Goal: Transaction & Acquisition: Purchase product/service

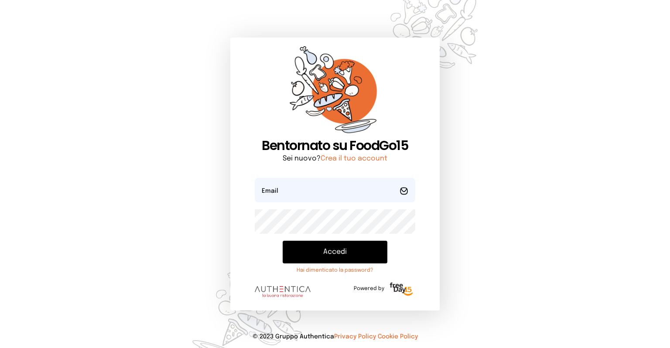
click at [320, 205] on form "Email Password Accedi Hai dimenticato la password? Powered by" at bounding box center [335, 240] width 161 height 124
click at [319, 202] on input "email" at bounding box center [335, 190] width 161 height 24
type input "*"
type input "**********"
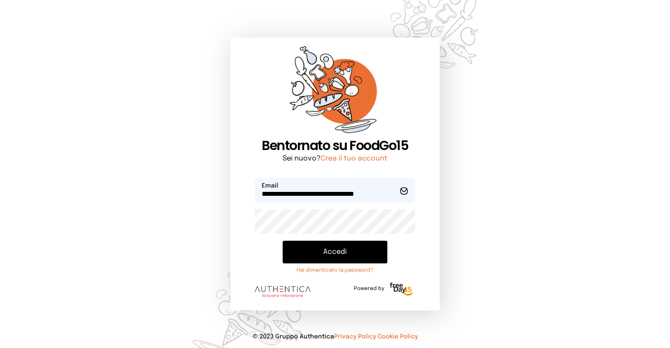
click at [283, 241] on button "Accedi" at bounding box center [335, 252] width 105 height 23
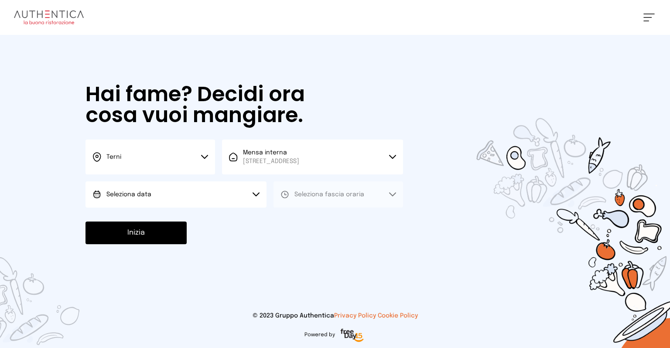
click at [193, 195] on button "Seleziona data" at bounding box center [176, 195] width 181 height 26
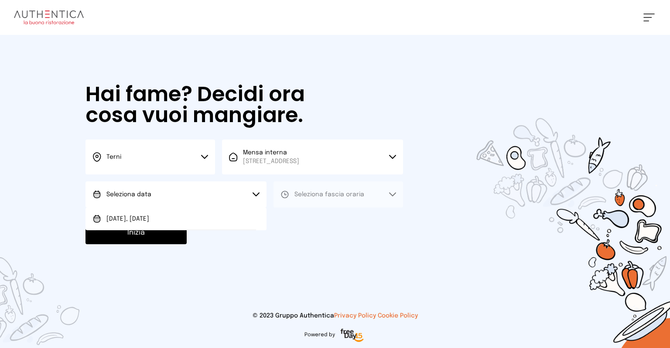
click at [124, 215] on span "[DATE], [DATE]" at bounding box center [128, 219] width 43 height 9
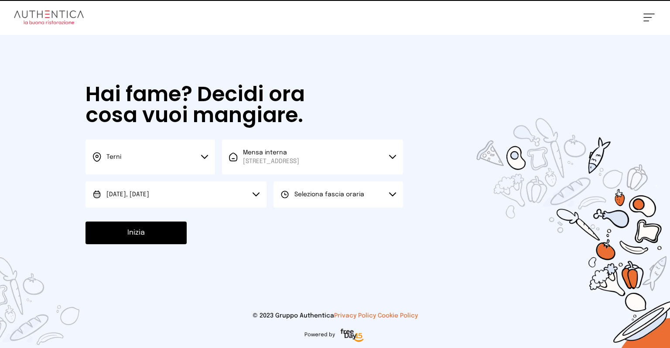
click at [318, 195] on span "Seleziona fascia oraria" at bounding box center [330, 195] width 70 height 6
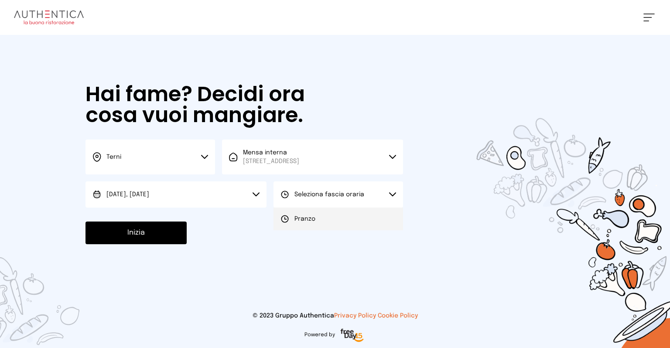
click at [300, 219] on span "Pranzo" at bounding box center [305, 219] width 21 height 9
click at [155, 238] on button "Inizia" at bounding box center [136, 233] width 101 height 23
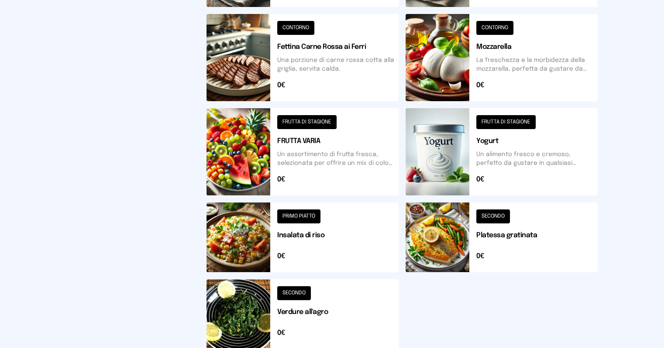
scroll to position [306, 0]
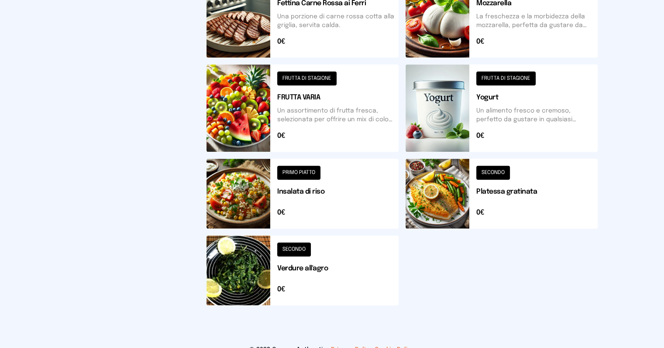
click at [234, 196] on button at bounding box center [302, 194] width 192 height 70
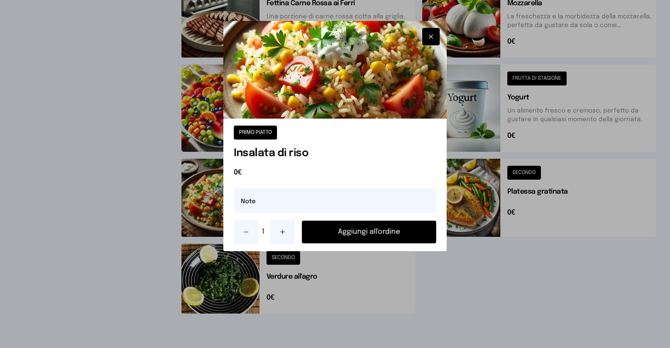
click at [354, 233] on button "Aggiungi all'ordine" at bounding box center [369, 232] width 134 height 23
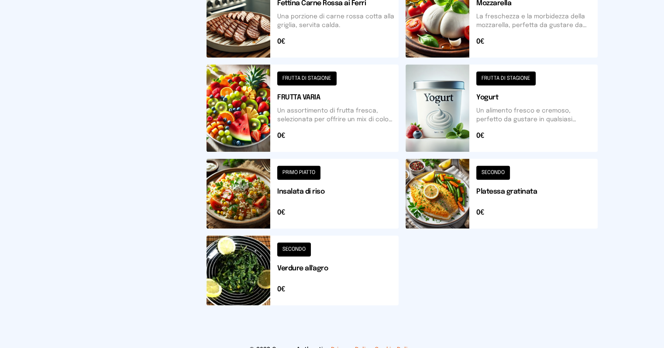
click at [216, 279] on button at bounding box center [302, 271] width 192 height 70
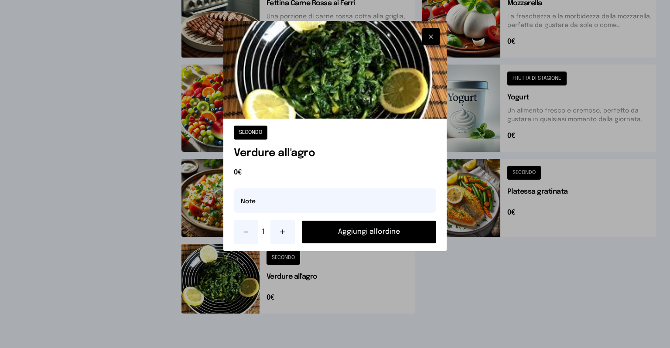
click at [342, 234] on button "Aggiungi all'ordine" at bounding box center [369, 232] width 134 height 23
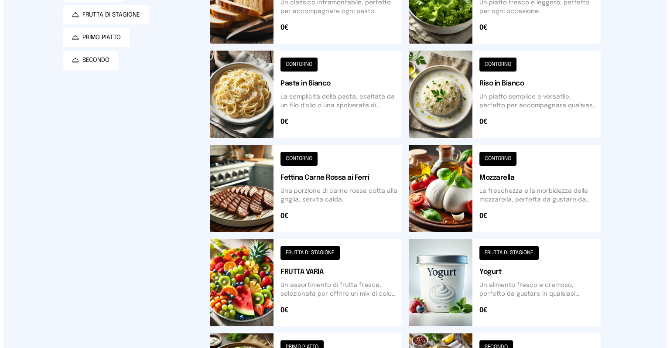
scroll to position [0, 0]
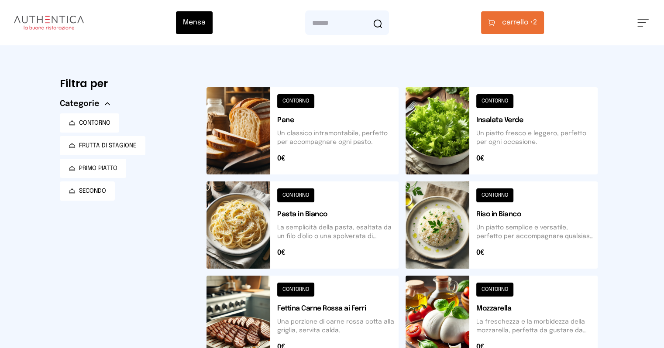
click at [544, 21] on button "carrello • 2" at bounding box center [512, 22] width 63 height 23
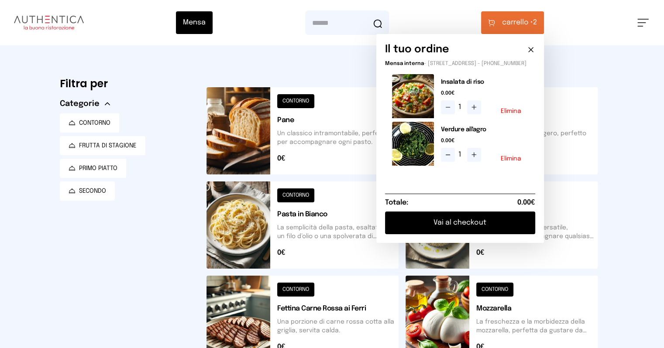
click at [504, 230] on button "Vai al checkout" at bounding box center [460, 223] width 150 height 23
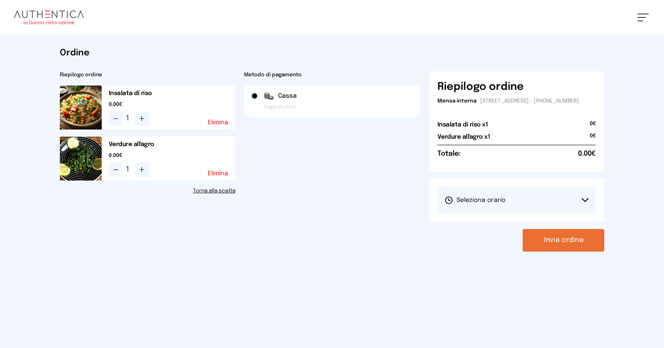
drag, startPoint x: 586, startPoint y: 203, endPoint x: 577, endPoint y: 205, distance: 9.0
click at [585, 203] on button "Seleziona orario" at bounding box center [516, 200] width 158 height 26
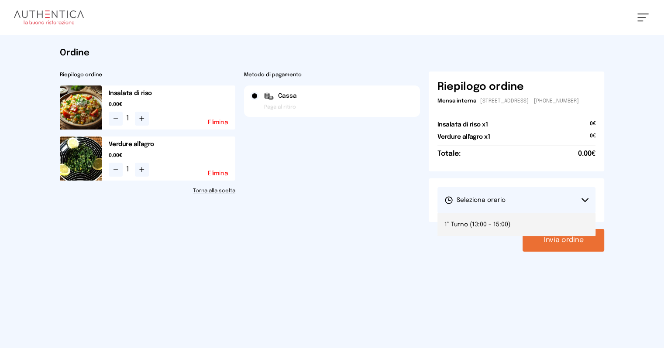
click at [502, 227] on span "1° Turno (13:00 - 15:00)" at bounding box center [477, 224] width 66 height 9
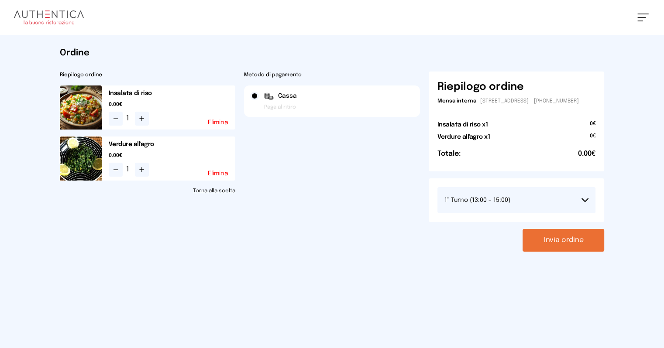
click at [604, 244] on button "Invia ordine" at bounding box center [564, 240] width 82 height 23
